Goal: Task Accomplishment & Management: Manage account settings

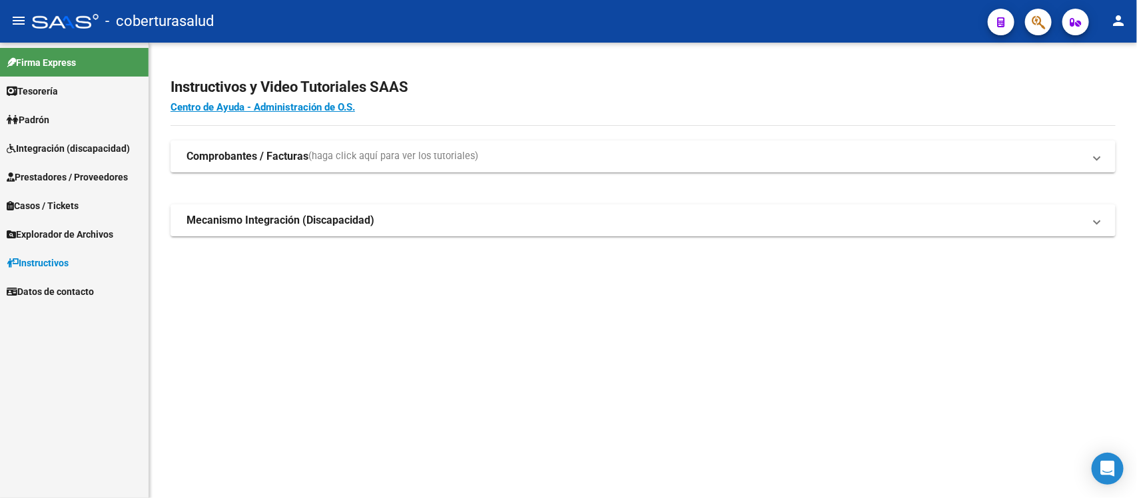
click at [103, 139] on link "Integración (discapacidad)" at bounding box center [74, 148] width 148 height 29
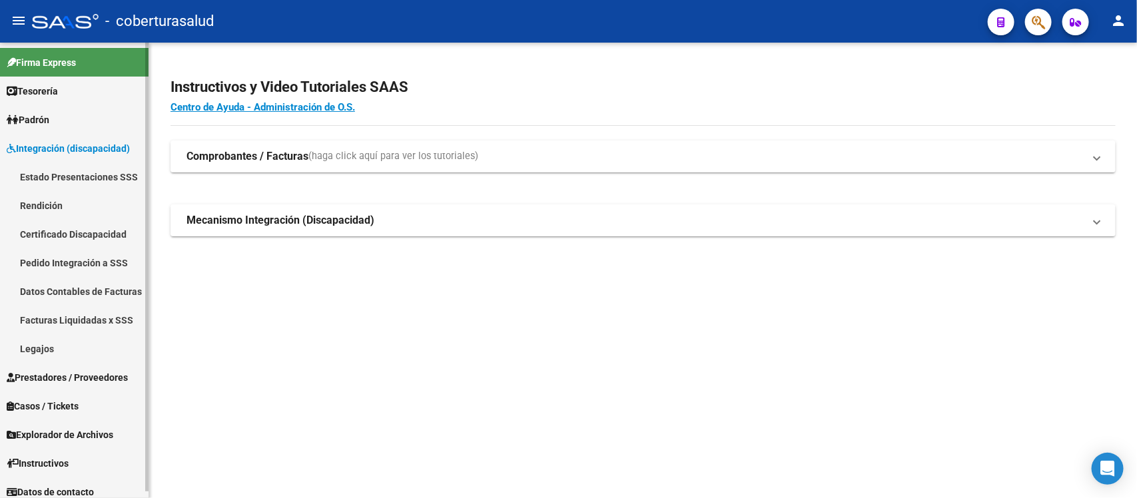
click at [103, 139] on link "Integración (discapacidad)" at bounding box center [74, 148] width 148 height 29
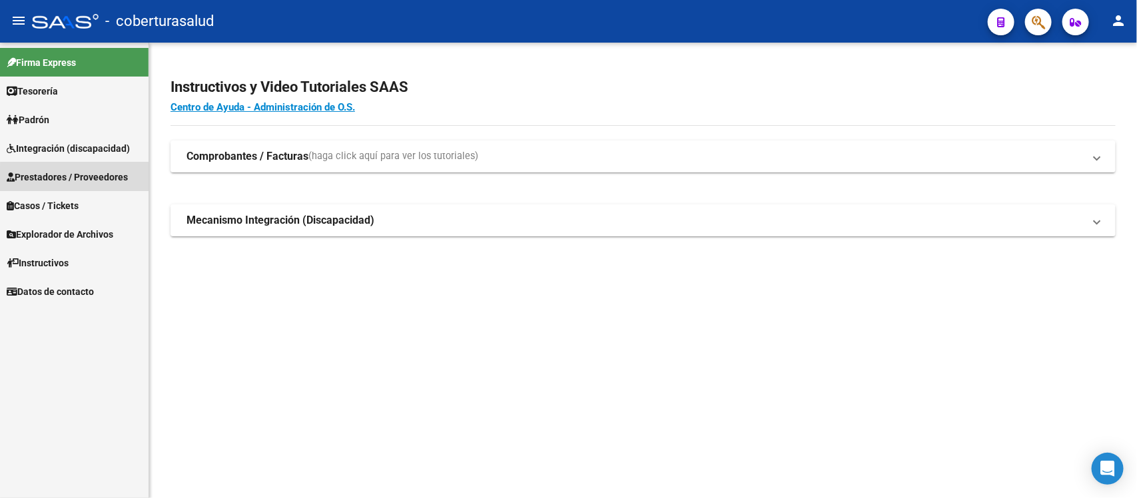
click at [95, 182] on span "Prestadores / Proveedores" at bounding box center [67, 177] width 121 height 15
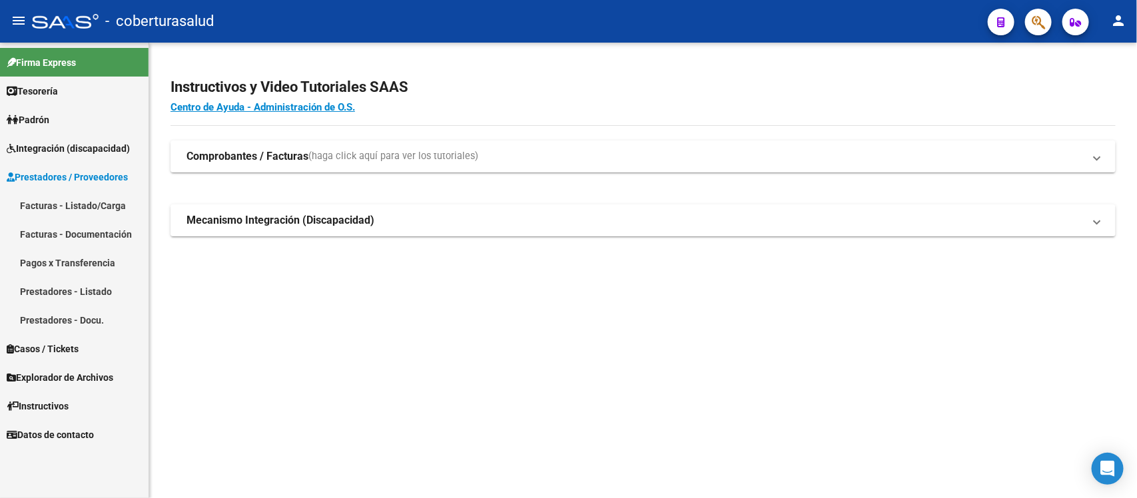
click at [85, 210] on link "Facturas - Listado/Carga" at bounding box center [74, 205] width 148 height 29
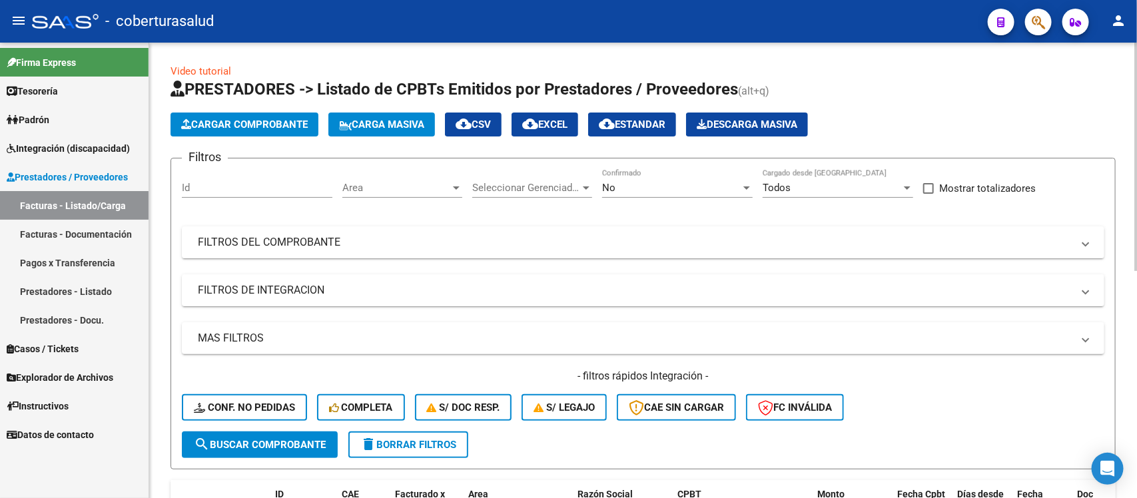
click at [644, 188] on div "No" at bounding box center [671, 188] width 139 height 12
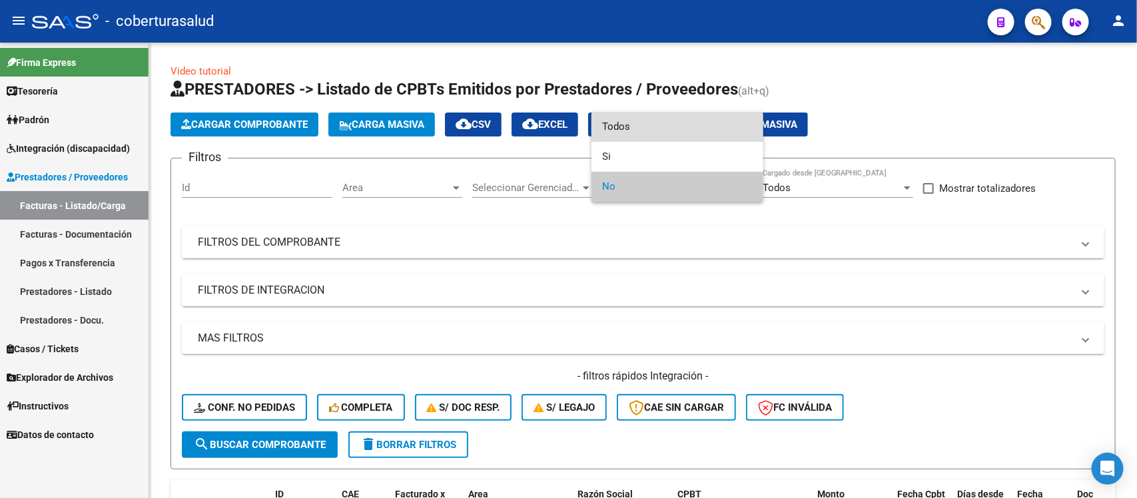
click at [661, 117] on span "Todos" at bounding box center [677, 127] width 150 height 30
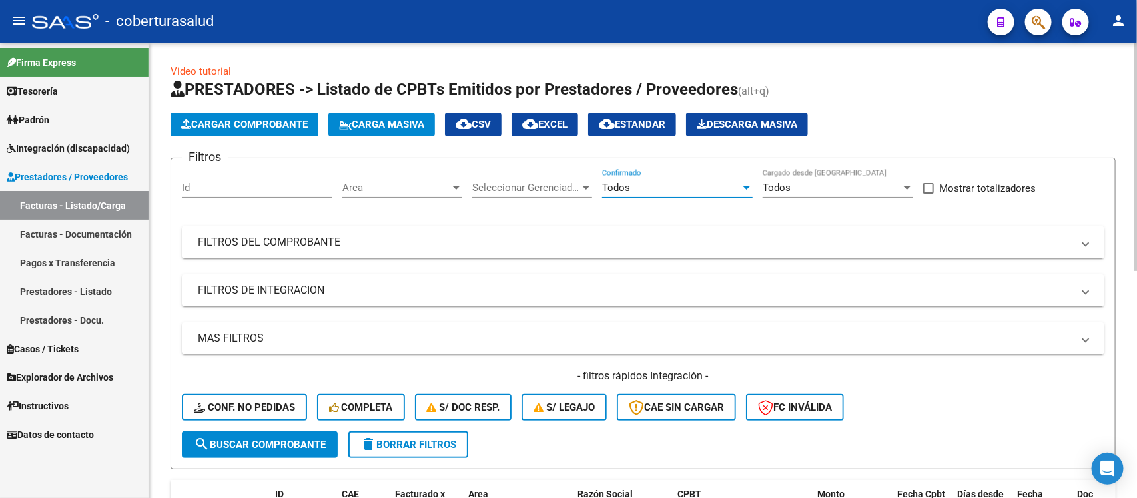
click at [663, 245] on mat-panel-title "FILTROS DEL COMPROBANTE" at bounding box center [635, 242] width 874 height 15
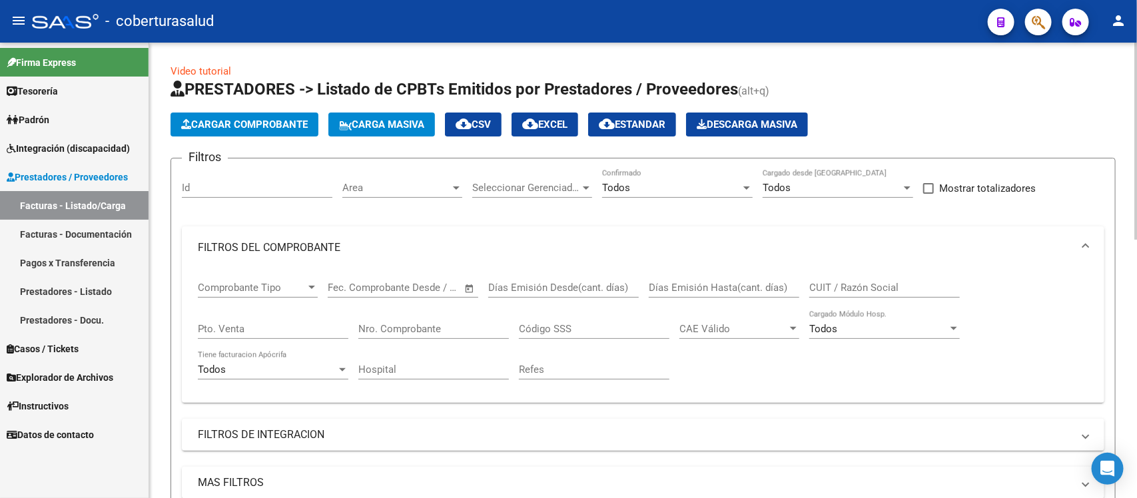
click at [839, 288] on input "CUIT / Razón Social" at bounding box center [884, 288] width 150 height 12
paste input "20260303768"
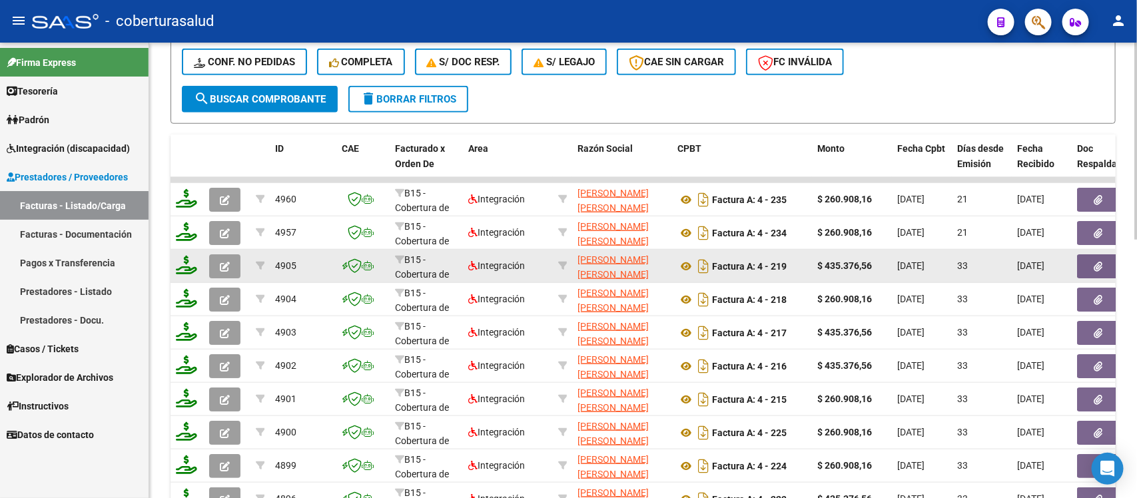
scroll to position [499, 0]
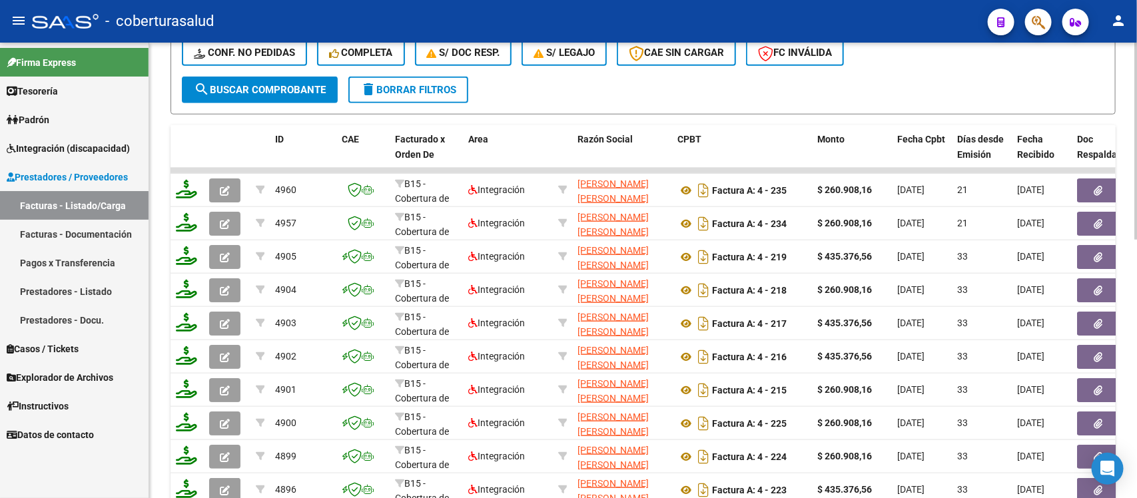
type input "20260303768"
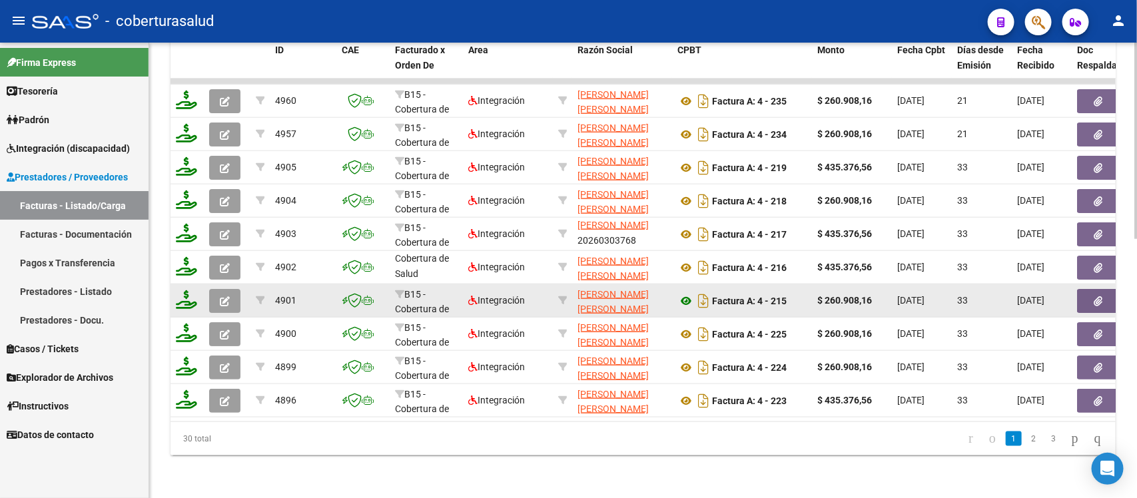
scroll to position [597, 0]
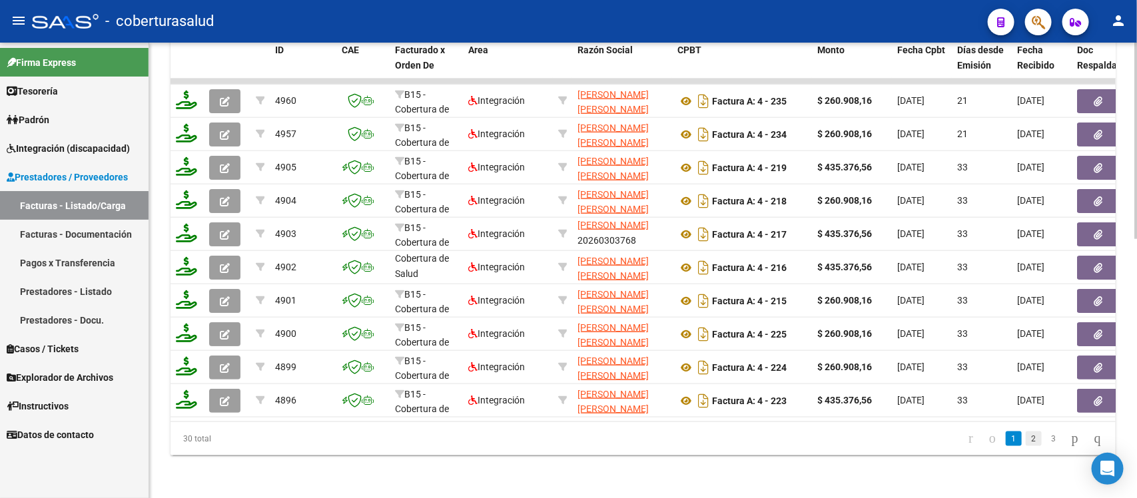
click at [1025, 441] on link "2" at bounding box center [1033, 438] width 16 height 15
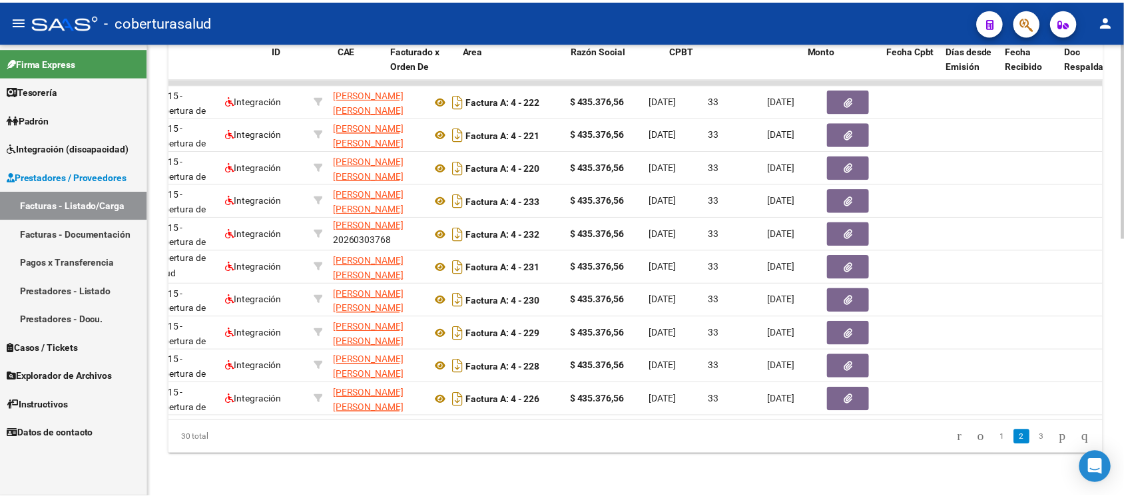
scroll to position [0, 0]
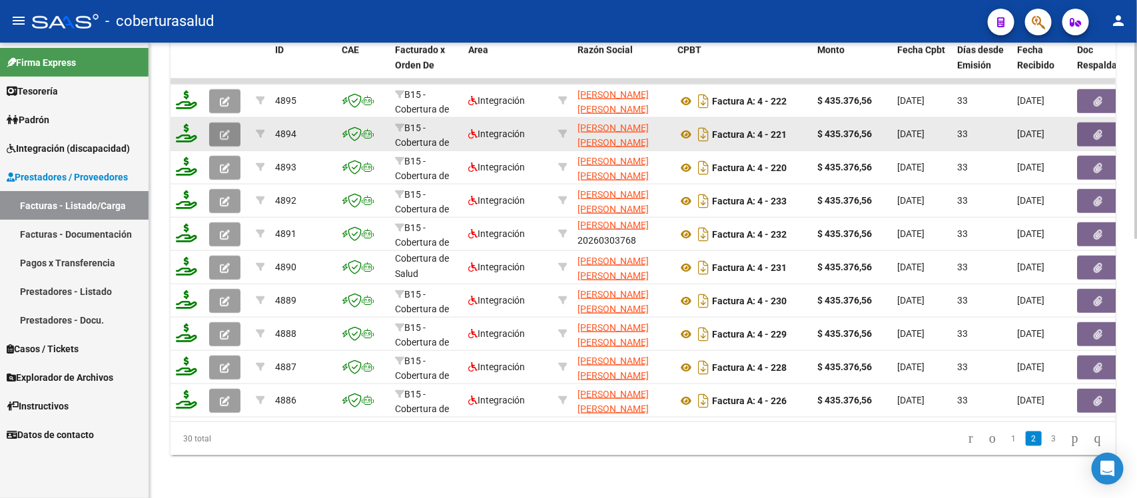
click at [225, 130] on icon "button" at bounding box center [225, 135] width 10 height 10
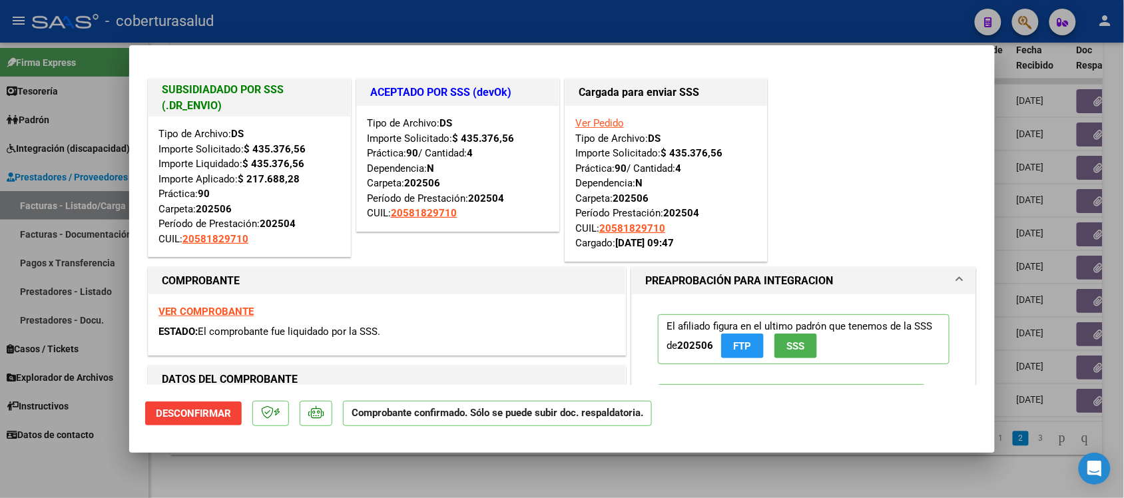
click at [1003, 270] on div at bounding box center [562, 249] width 1124 height 498
type input "$ 0,00"
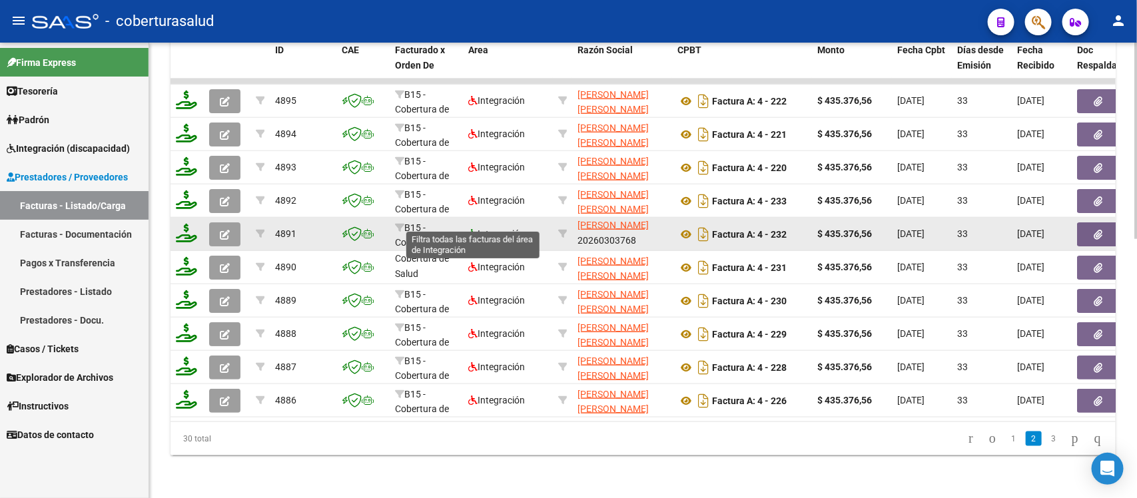
scroll to position [15, 0]
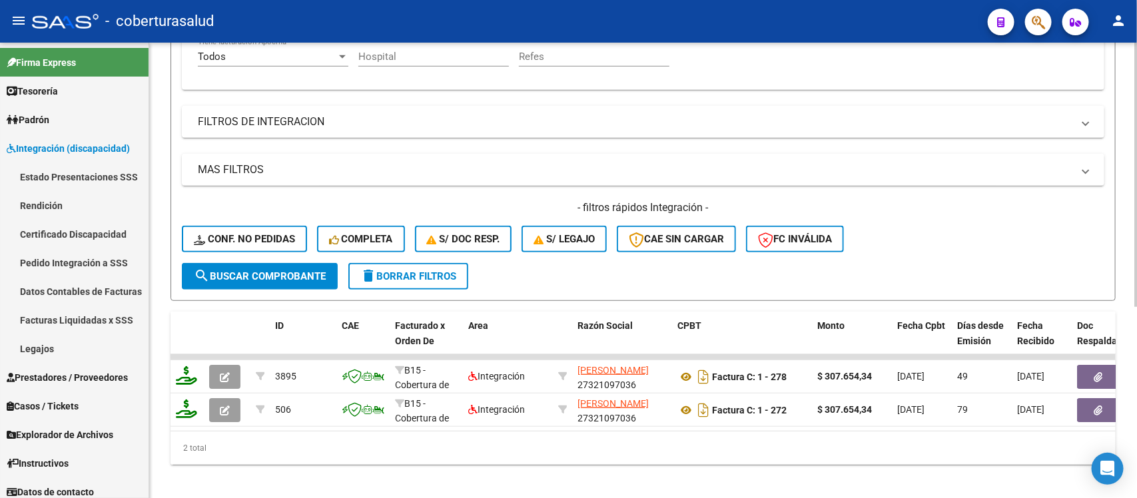
scroll to position [331, 0]
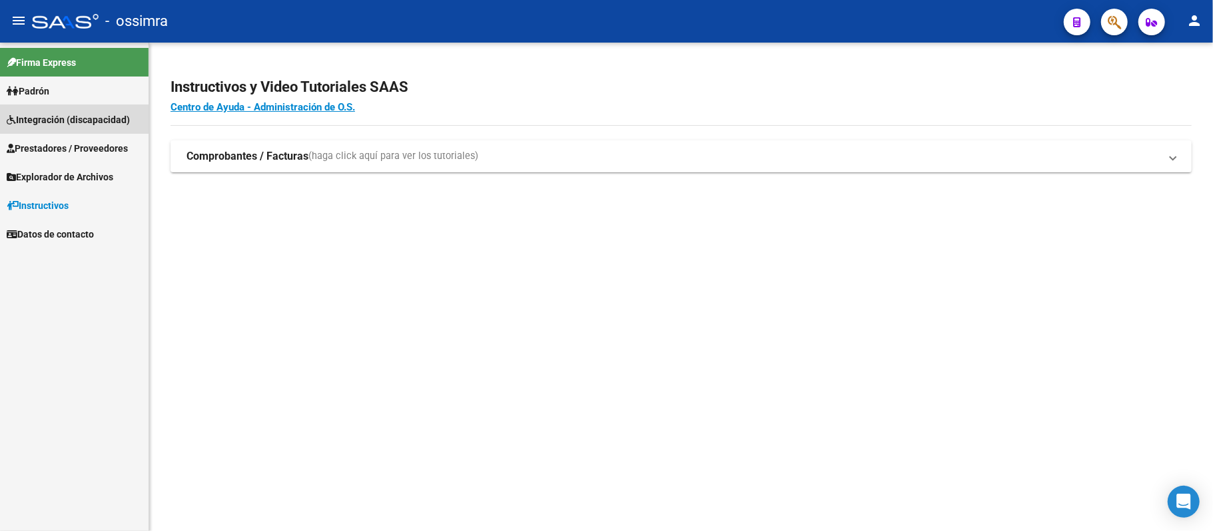
click at [99, 115] on span "Integración (discapacidad)" at bounding box center [68, 120] width 123 height 15
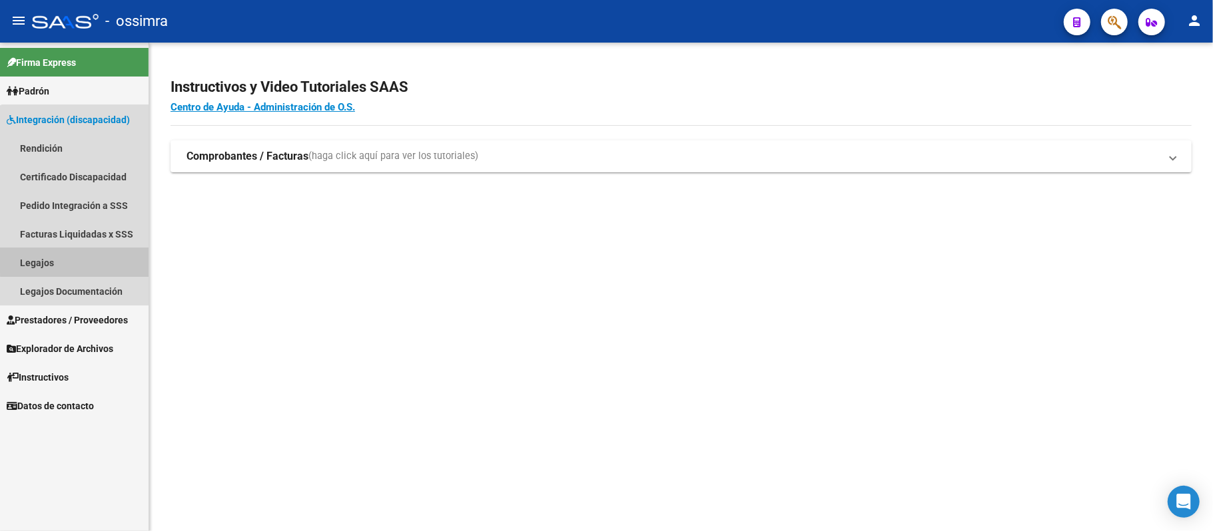
click at [80, 259] on link "Legajos" at bounding box center [74, 262] width 148 height 29
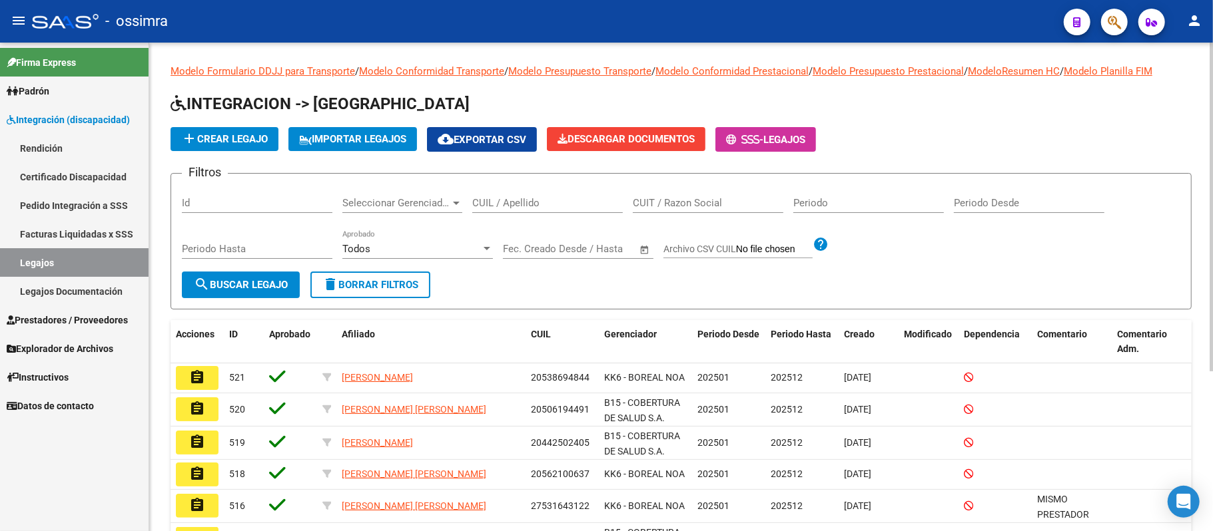
click at [579, 198] on input "CUIL / Apellido" at bounding box center [547, 203] width 150 height 12
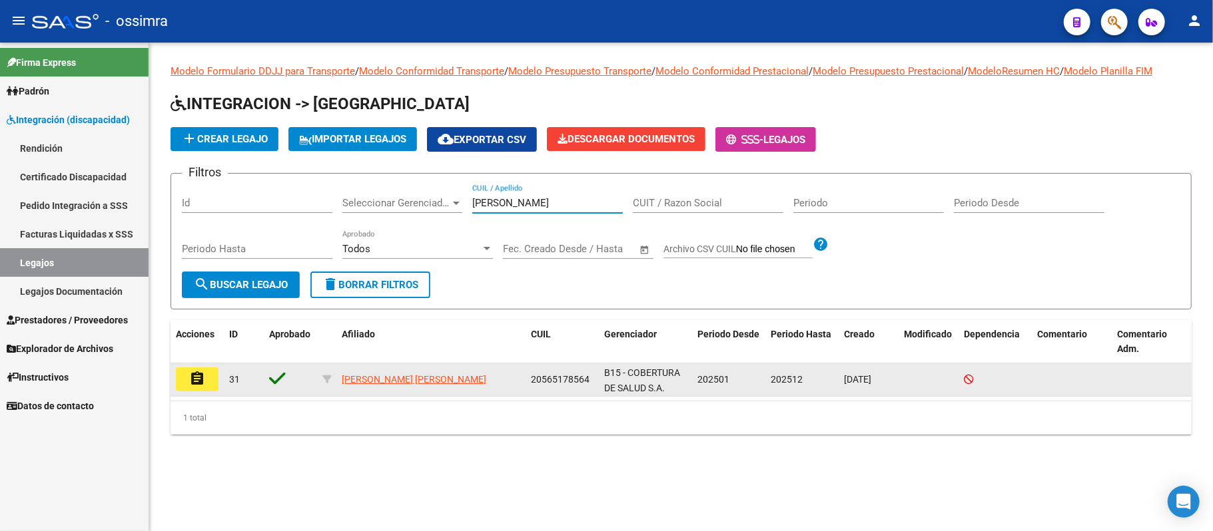
type input "[PERSON_NAME]"
click at [200, 372] on mat-icon "assignment" at bounding box center [197, 379] width 16 height 16
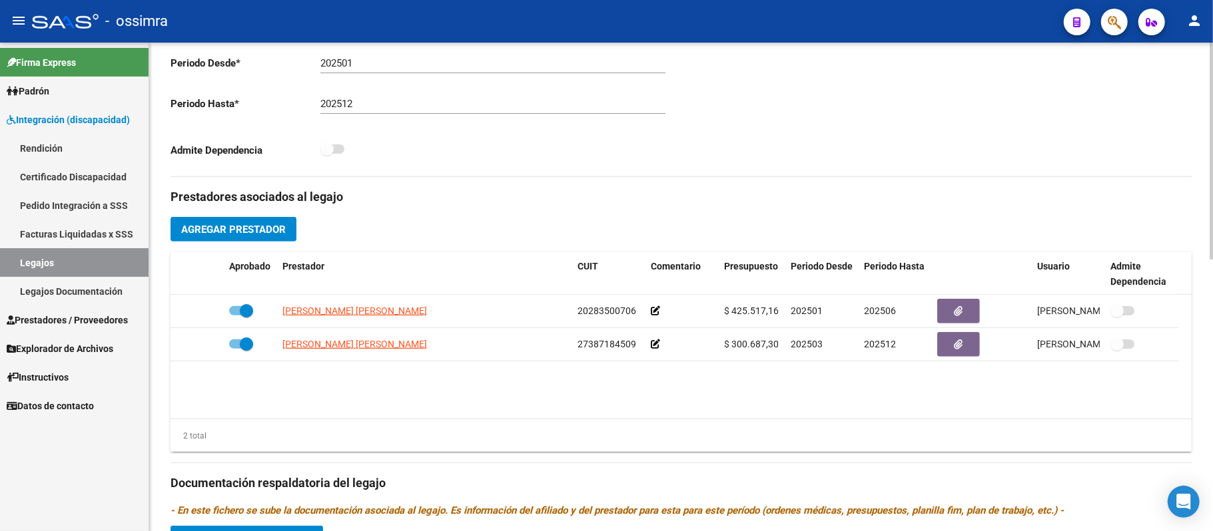
scroll to position [355, 0]
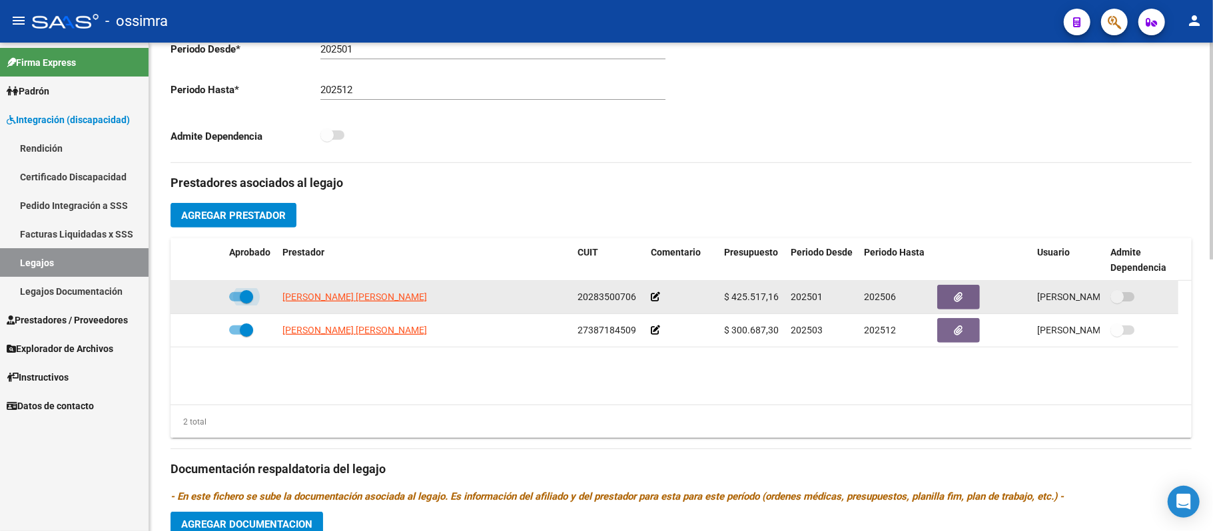
click at [244, 292] on span at bounding box center [246, 296] width 13 height 13
click at [236, 302] on input "checkbox" at bounding box center [235, 302] width 1 height 1
checkbox input "false"
click at [208, 294] on icon at bounding box center [204, 296] width 9 height 9
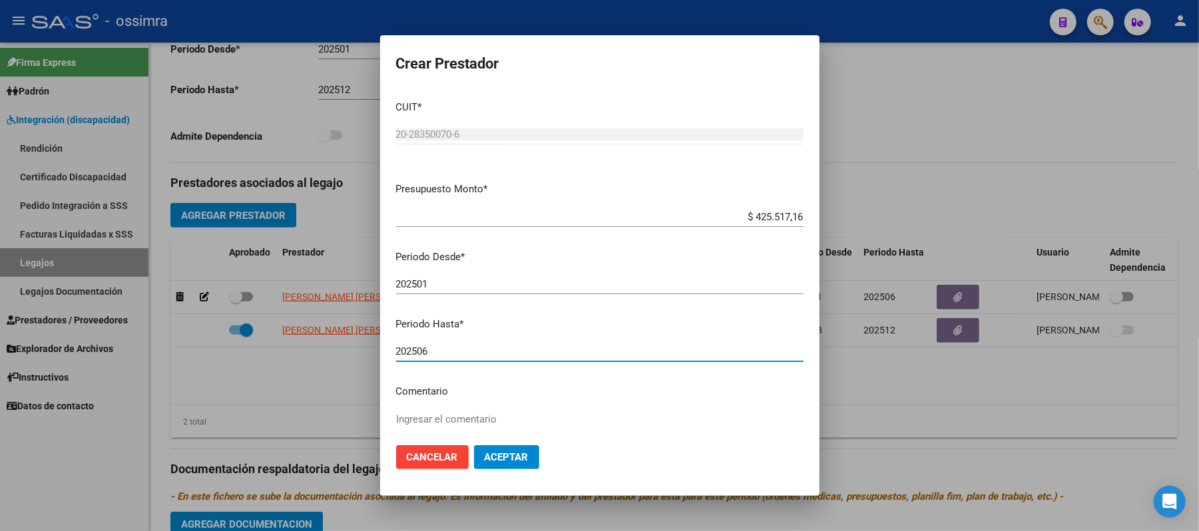
click at [448, 352] on input "202506" at bounding box center [600, 352] width 408 height 12
type input "202512"
click at [496, 456] on span "Aceptar" at bounding box center [507, 457] width 44 height 12
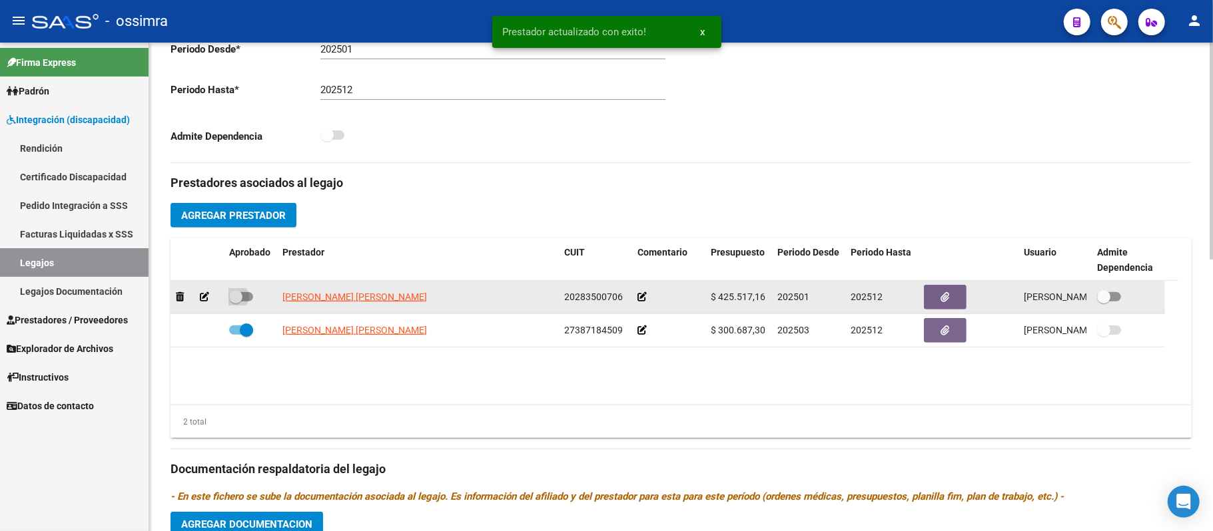
click at [243, 291] on label at bounding box center [241, 297] width 24 height 16
click at [236, 302] on input "checkbox" at bounding box center [235, 302] width 1 height 1
checkbox input "true"
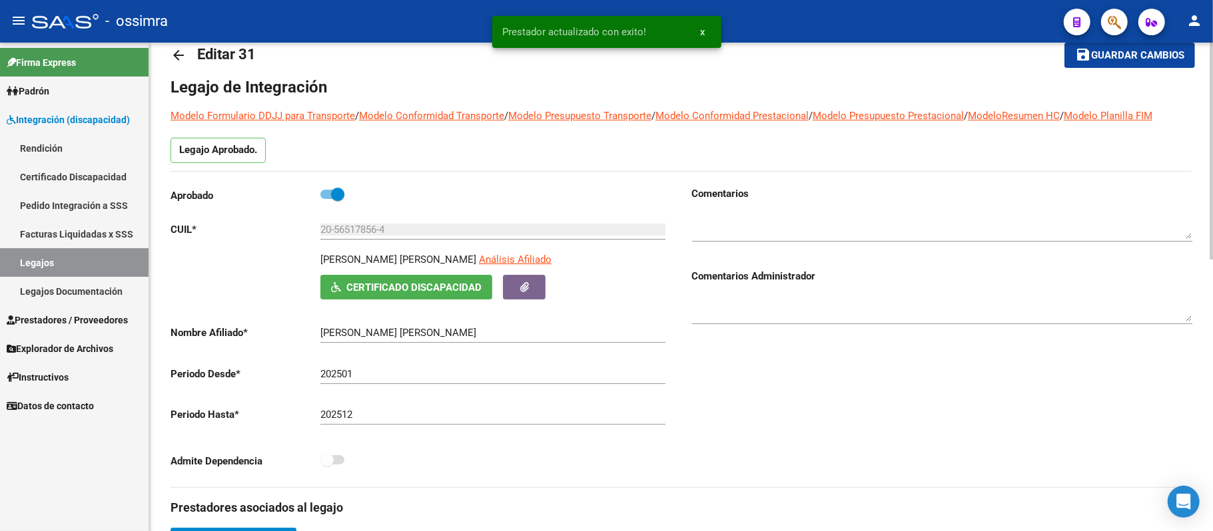
scroll to position [0, 0]
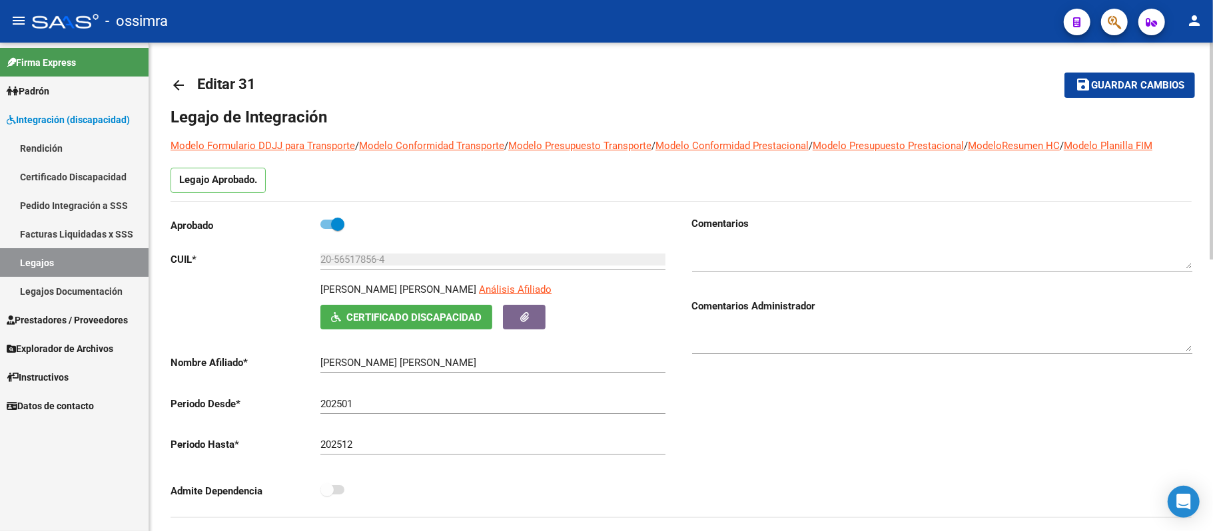
click at [1128, 83] on span "Guardar cambios" at bounding box center [1137, 86] width 93 height 12
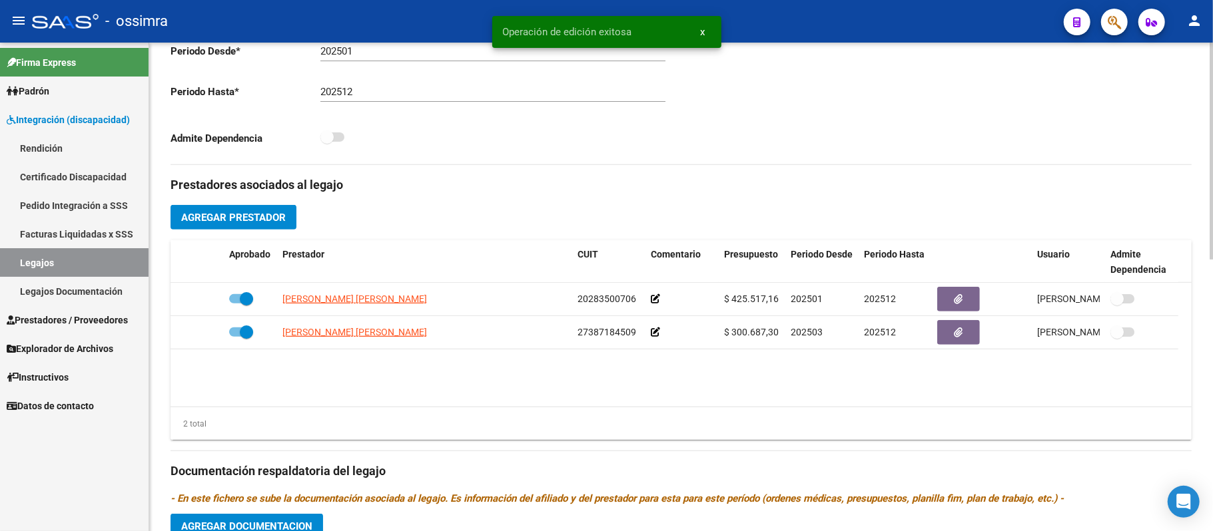
scroll to position [355, 0]
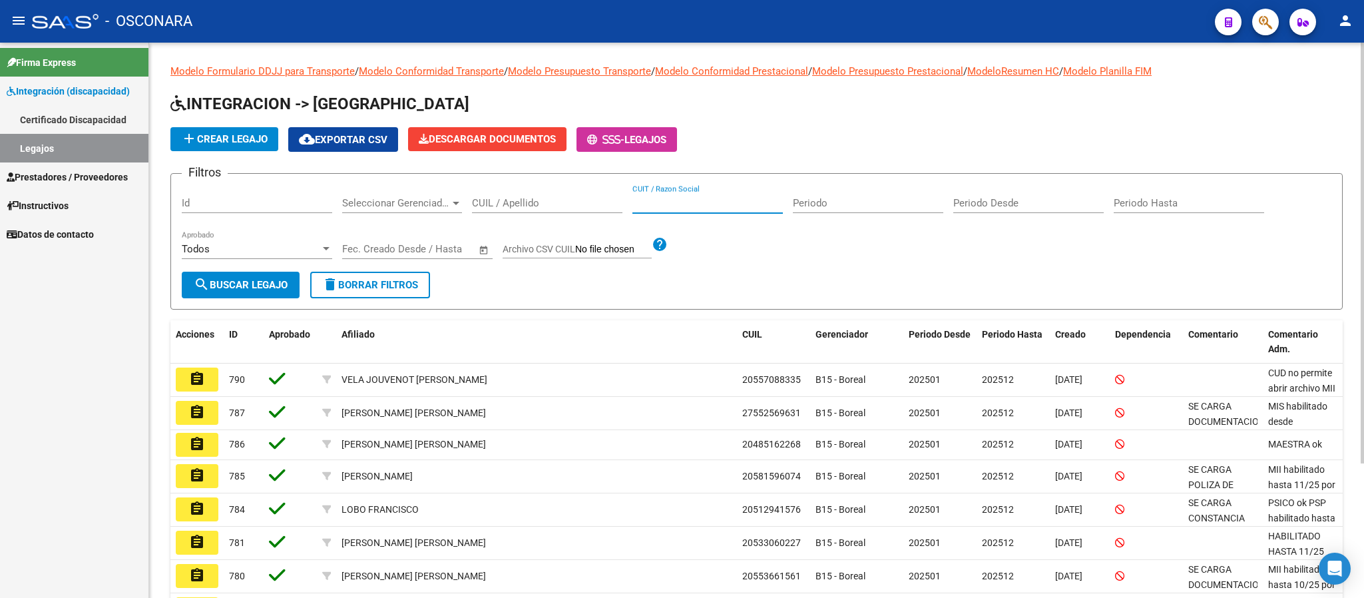
click at [743, 202] on input "CUIT / Razon Social" at bounding box center [708, 203] width 150 height 12
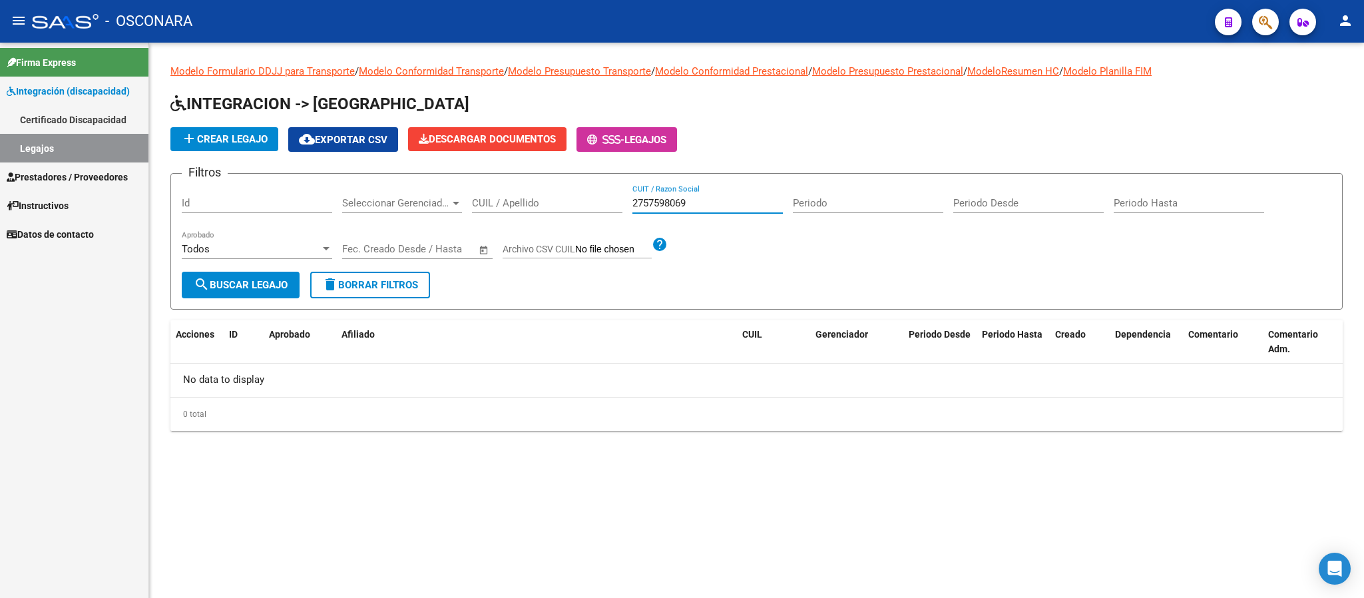
drag, startPoint x: 705, startPoint y: 202, endPoint x: 577, endPoint y: 194, distance: 128.1
click at [577, 194] on div "Filtros Id Seleccionar Gerenciador Seleccionar Gerenciador CUIL / Apellido 2757…" at bounding box center [757, 227] width 1150 height 87
type input "2757598069"
click at [520, 192] on div "CUIL / Apellido" at bounding box center [547, 198] width 150 height 29
paste input "2757598069"
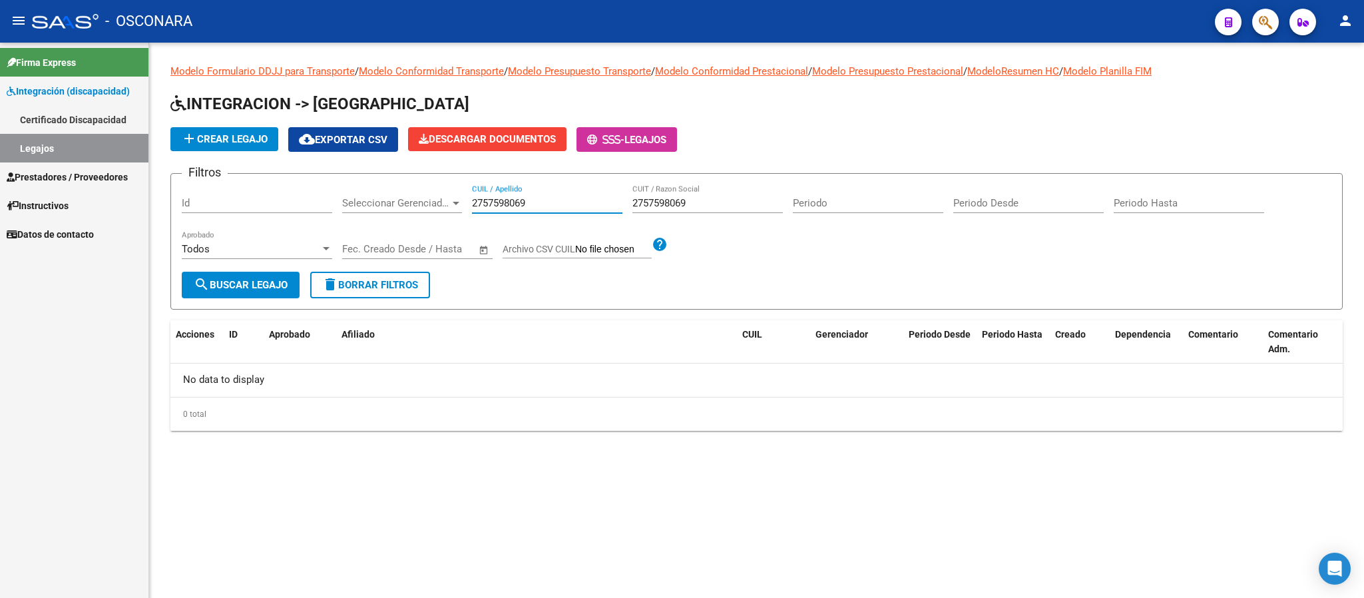
type input "2757598069"
drag, startPoint x: 539, startPoint y: 198, endPoint x: 398, endPoint y: 184, distance: 142.6
click at [398, 184] on form "Filtros Id Seleccionar Gerenciador Seleccionar Gerenciador 2757598069 CUIL / Ap…" at bounding box center [756, 241] width 1173 height 137
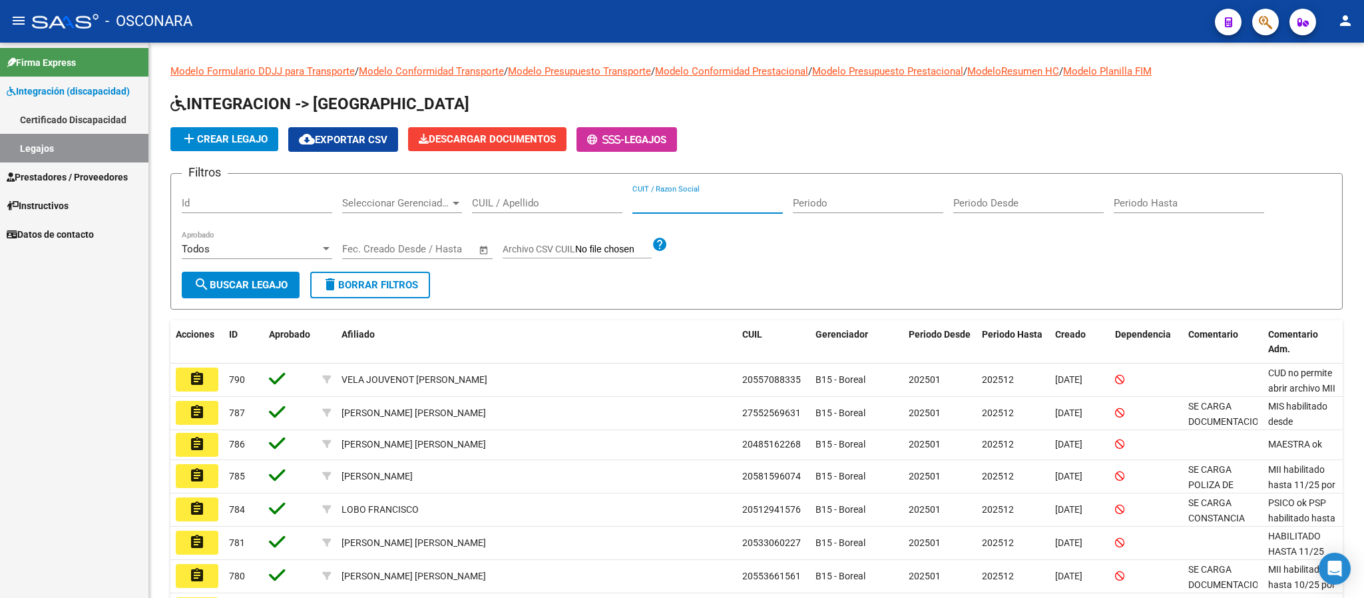
click at [65, 176] on span "Prestadores / Proveedores" at bounding box center [67, 177] width 121 height 15
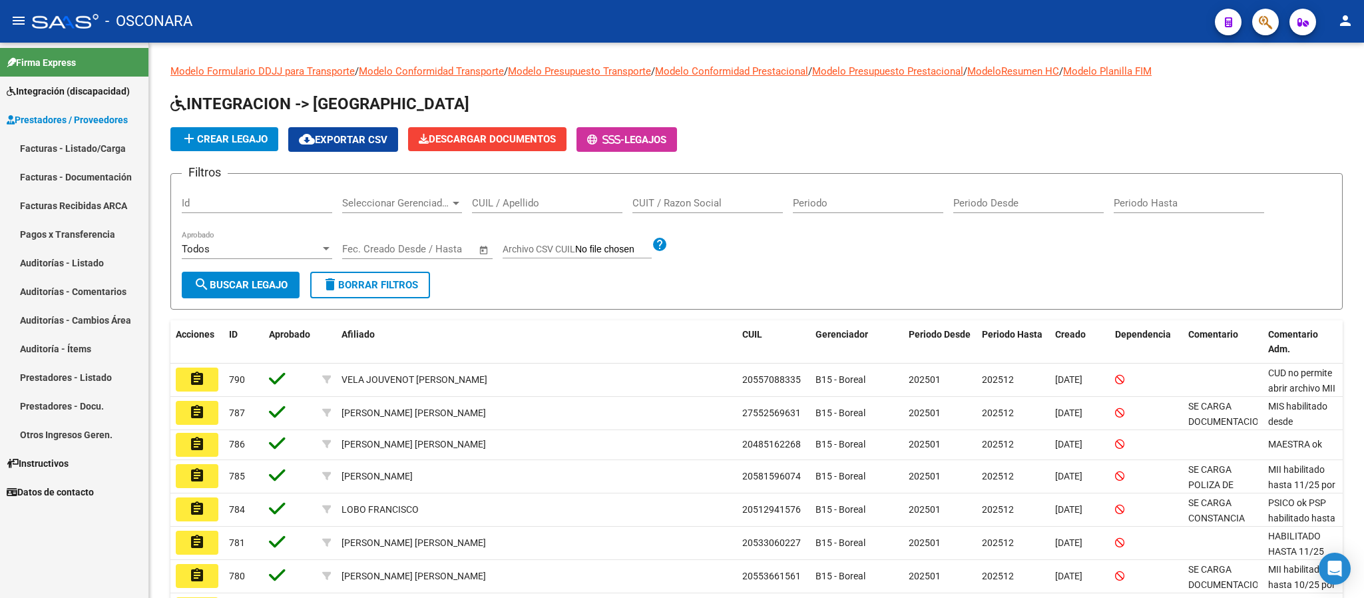
click at [78, 152] on link "Facturas - Listado/Carga" at bounding box center [74, 148] width 148 height 29
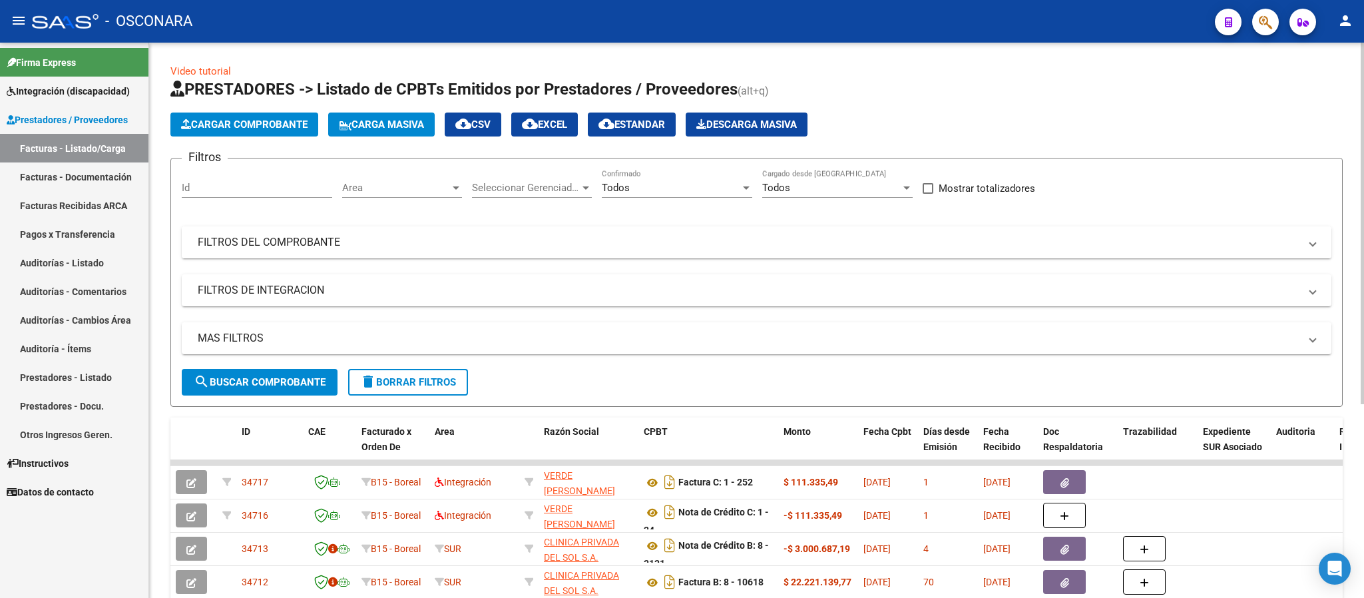
click at [736, 236] on mat-panel-title "FILTROS DEL COMPROBANTE" at bounding box center [749, 242] width 1102 height 15
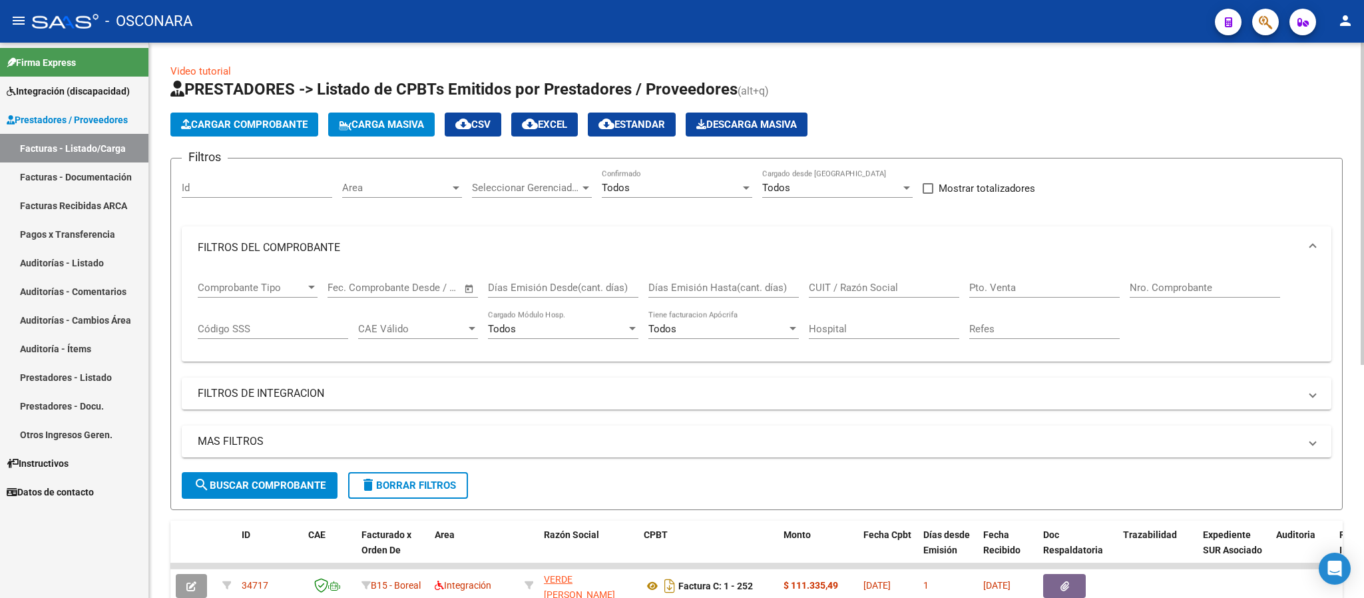
click at [868, 286] on input "CUIT / Razón Social" at bounding box center [884, 288] width 150 height 12
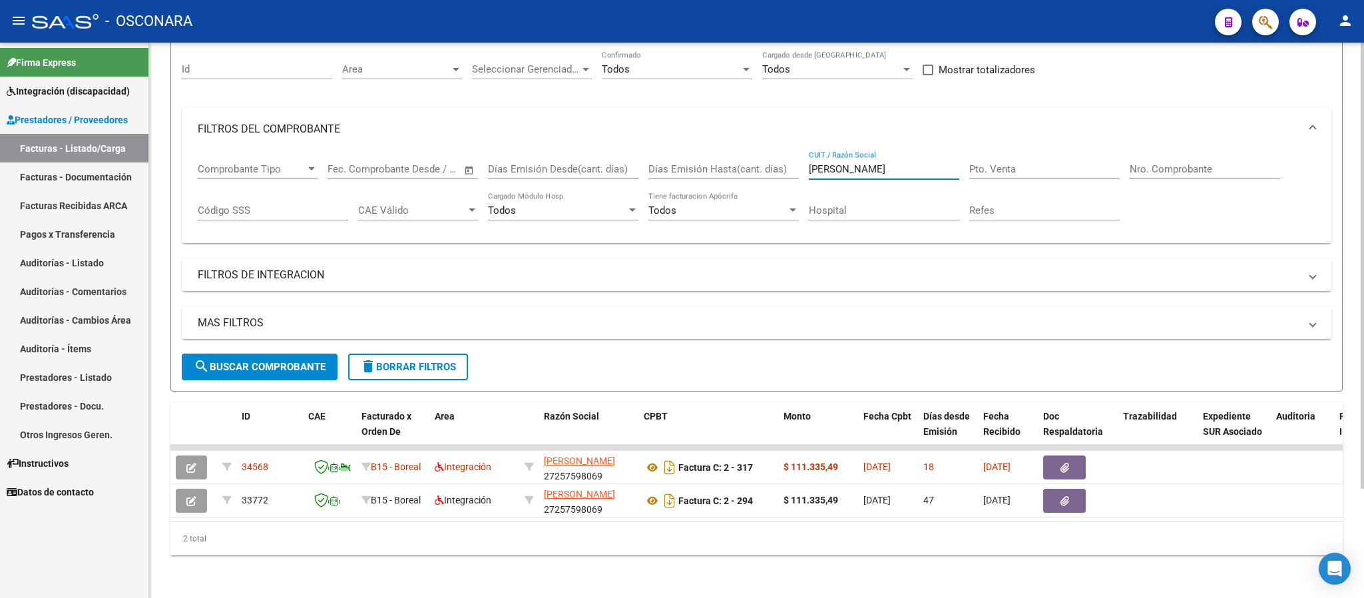
scroll to position [136, 0]
type input "moises"
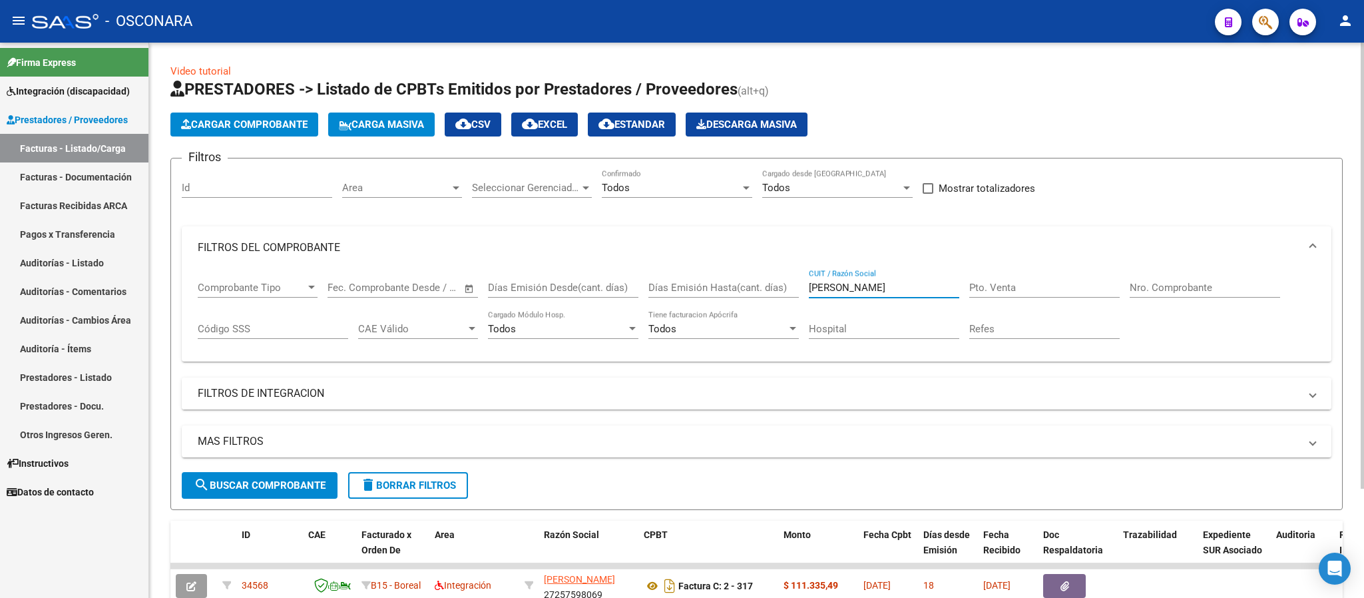
scroll to position [100, 0]
